Goal: Task Accomplishment & Management: Use online tool/utility

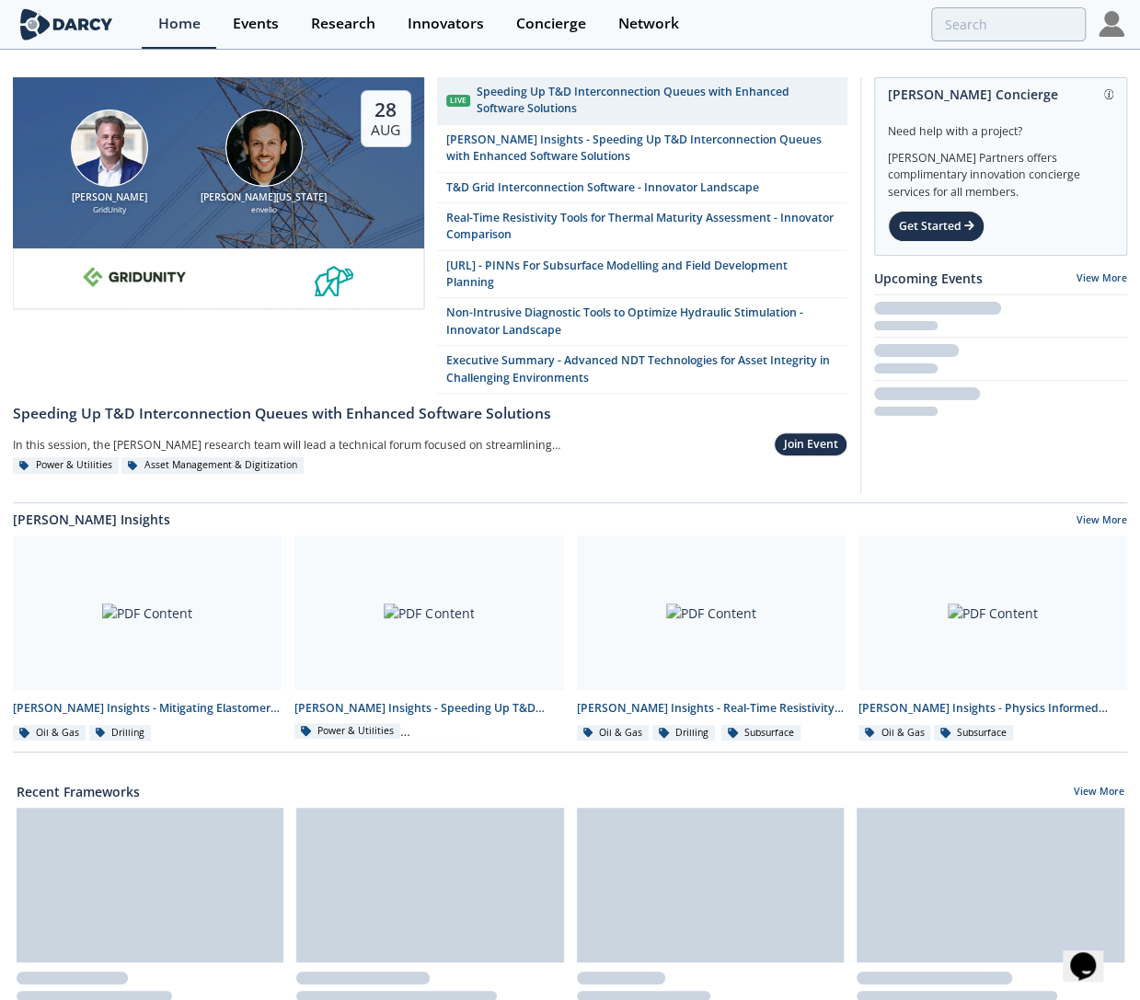
click at [1113, 26] on img at bounding box center [1112, 24] width 26 height 26
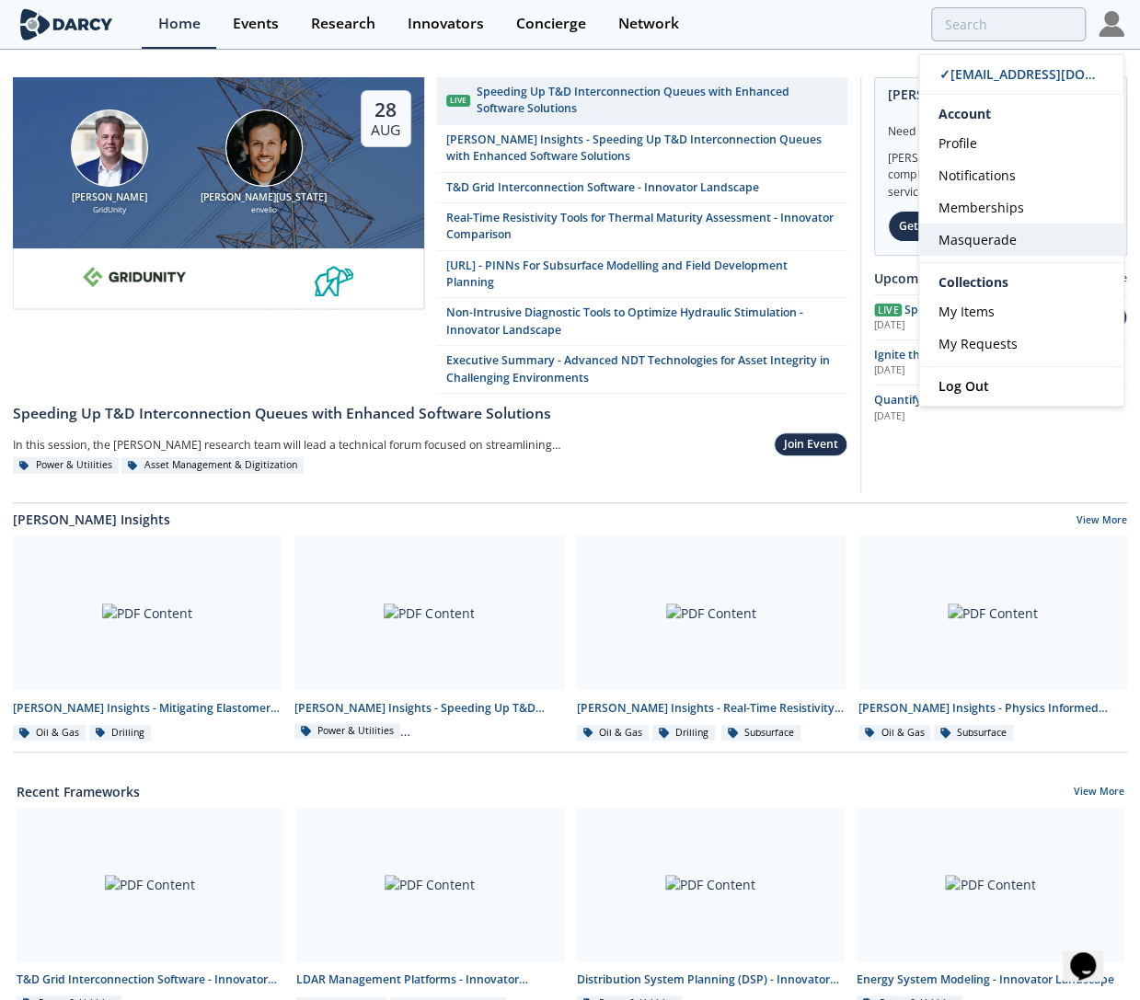
click at [1009, 239] on span "Masquerade" at bounding box center [978, 239] width 78 height 17
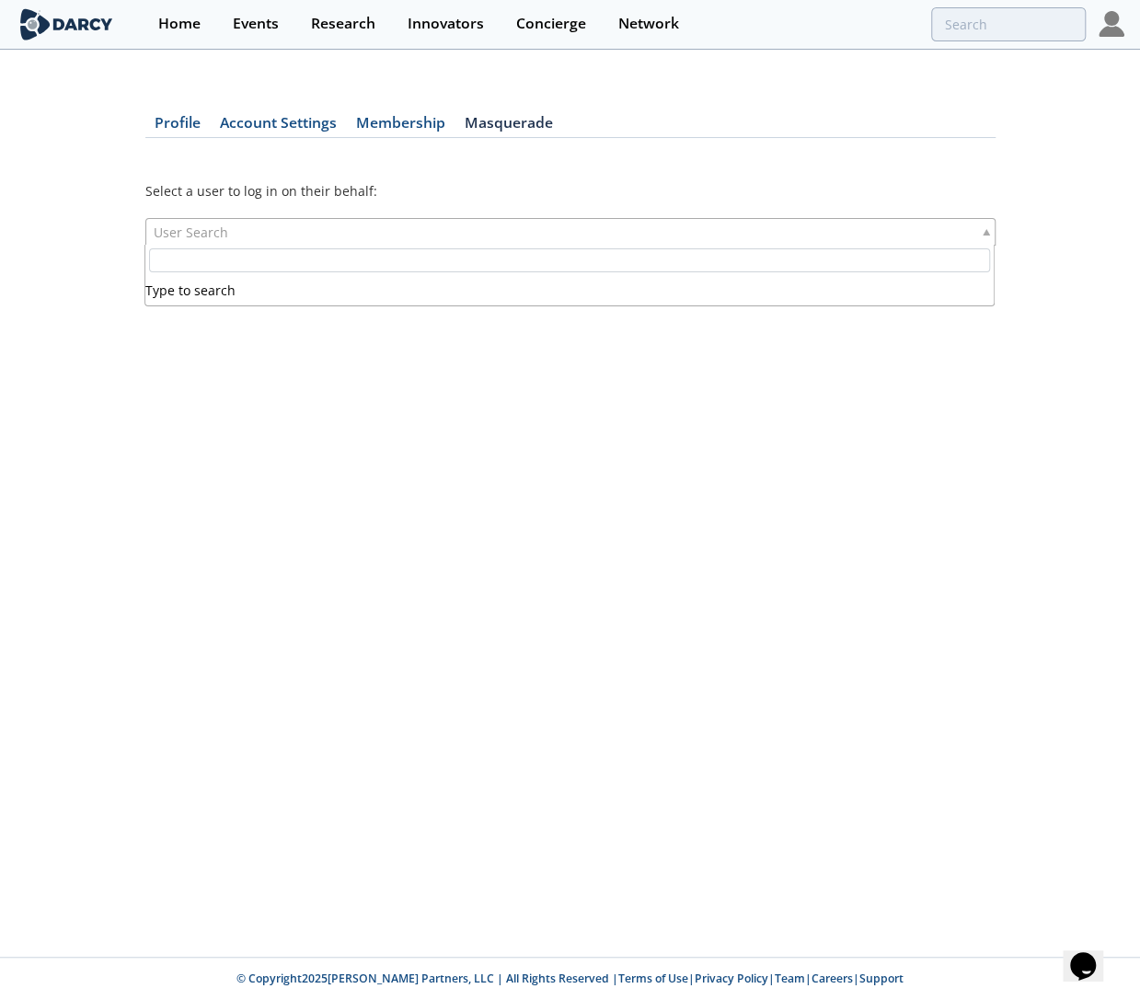
click at [246, 227] on div "User Search" at bounding box center [570, 232] width 850 height 28
type input "c"
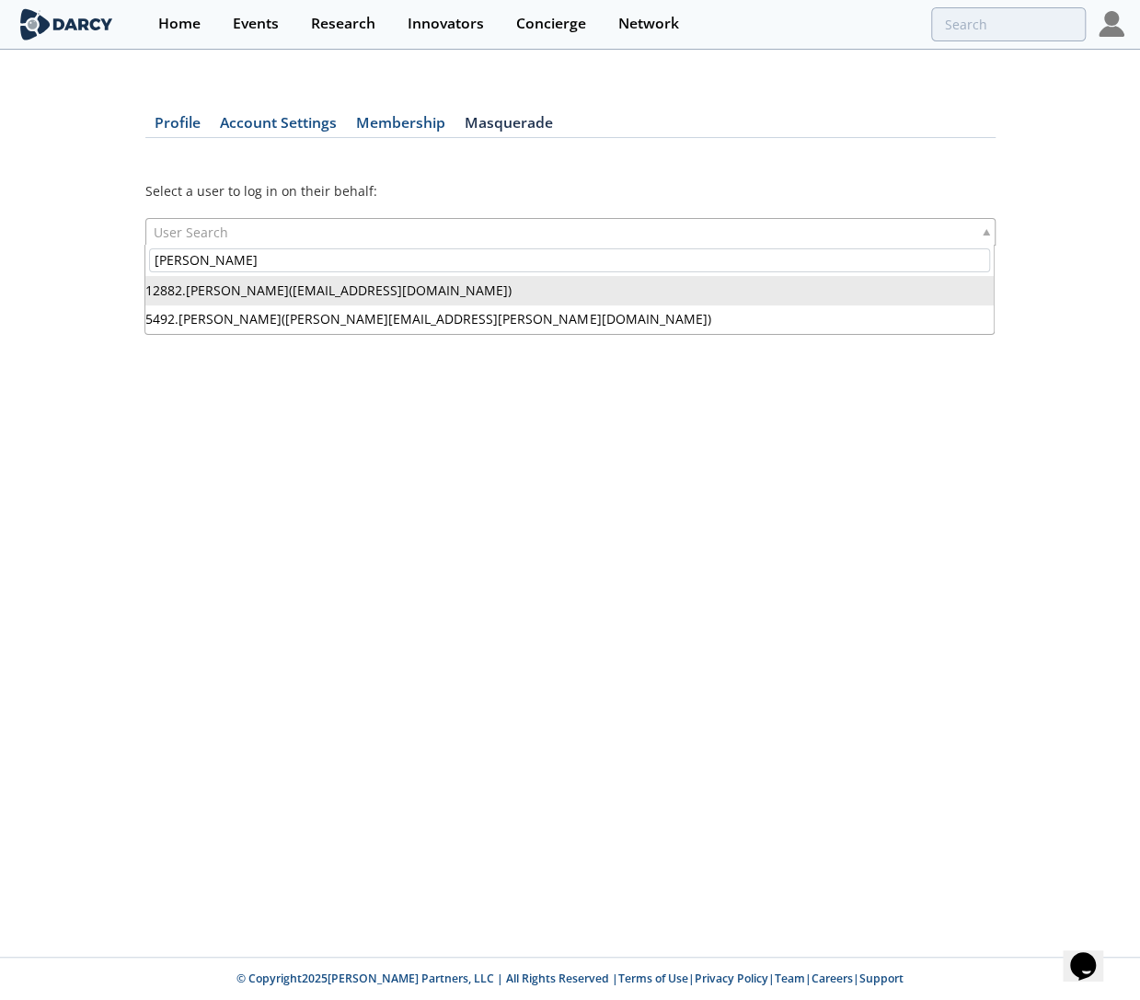
type input "eric davis"
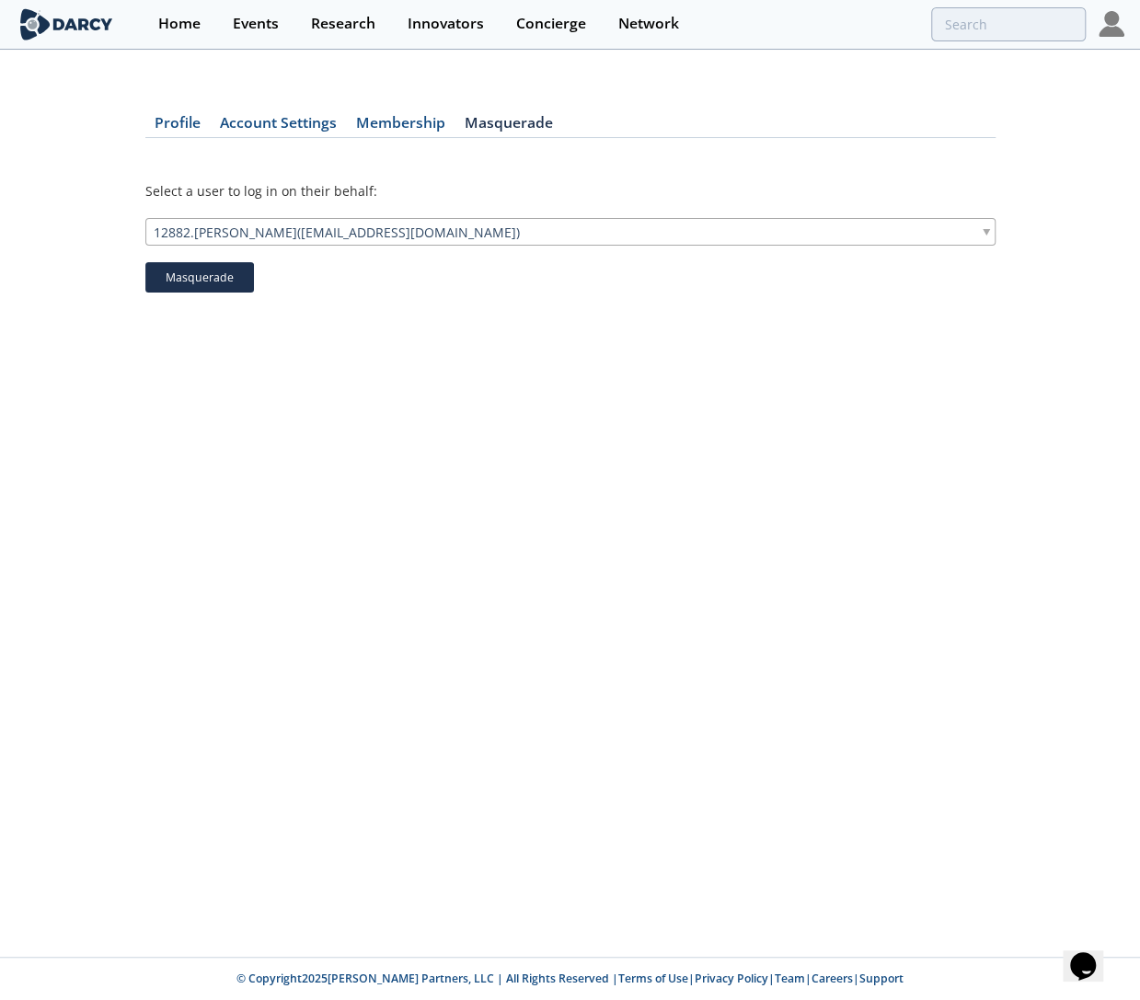
click at [218, 283] on button "Masquerade" at bounding box center [199, 277] width 109 height 31
